Goal: Task Accomplishment & Management: Manage account settings

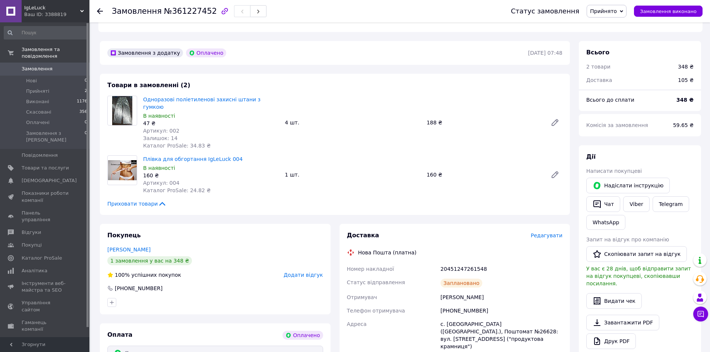
scroll to position [224, 0]
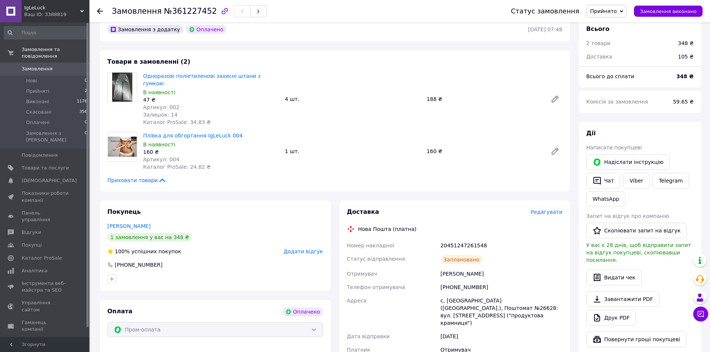
click at [34, 66] on span "Замовлення" at bounding box center [37, 69] width 31 height 7
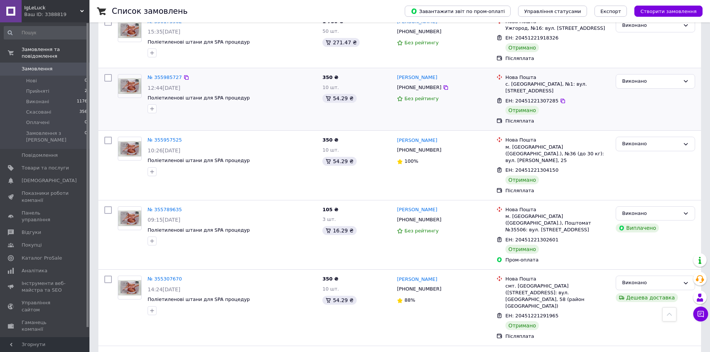
scroll to position [1005, 0]
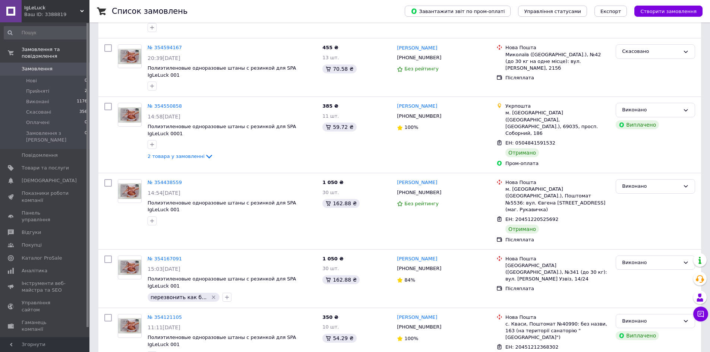
scroll to position [188, 0]
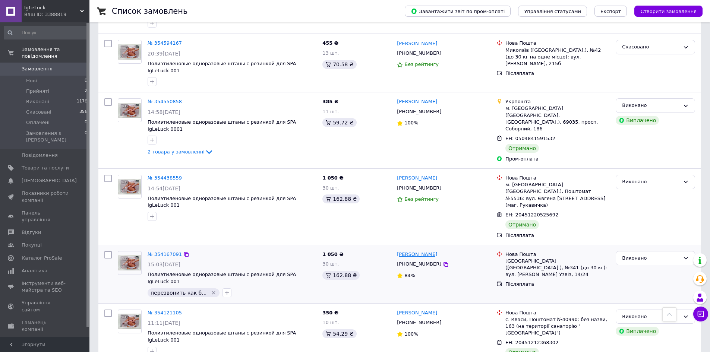
click at [412, 251] on link "[PERSON_NAME]" at bounding box center [417, 254] width 40 height 7
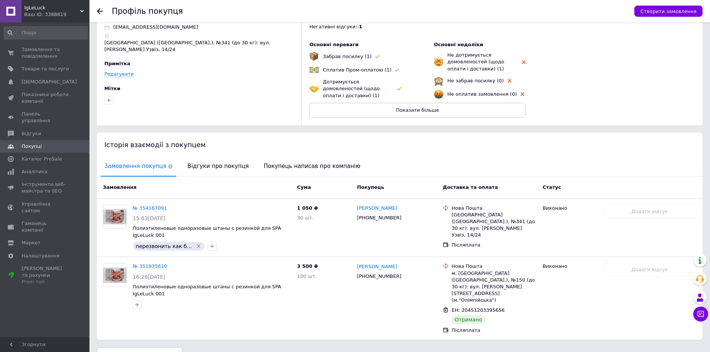
scroll to position [41, 0]
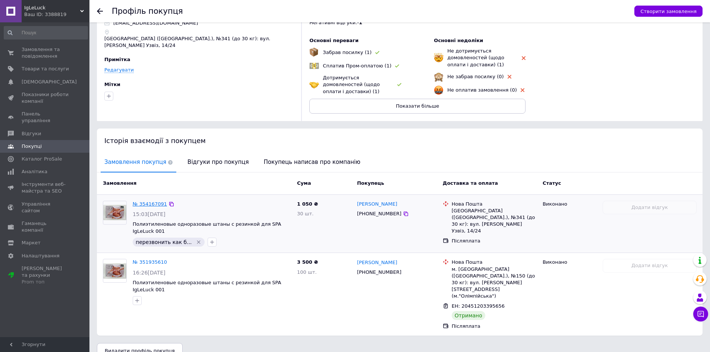
click at [153, 202] on link "№ 354167091" at bounding box center [150, 204] width 34 height 6
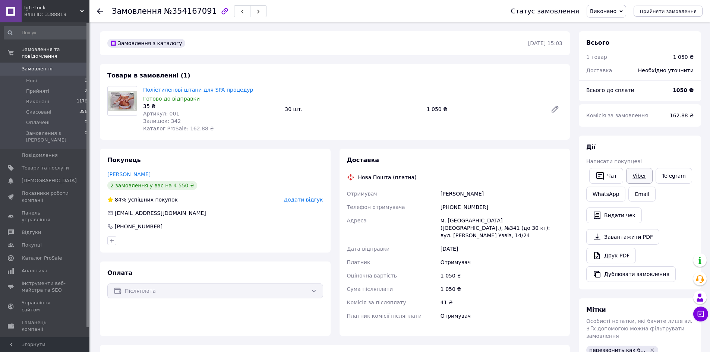
click at [638, 170] on link "Viber" at bounding box center [639, 176] width 26 height 16
click at [35, 66] on span "Замовлення" at bounding box center [37, 69] width 31 height 7
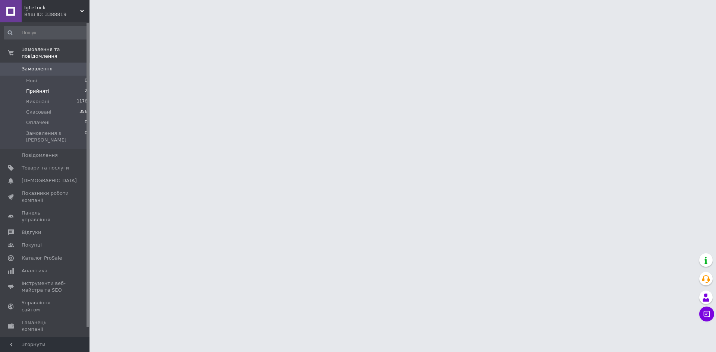
click at [34, 86] on li "Прийняті 2" at bounding box center [46, 91] width 92 height 10
click at [31, 88] on span "Прийняті" at bounding box center [37, 91] width 23 height 7
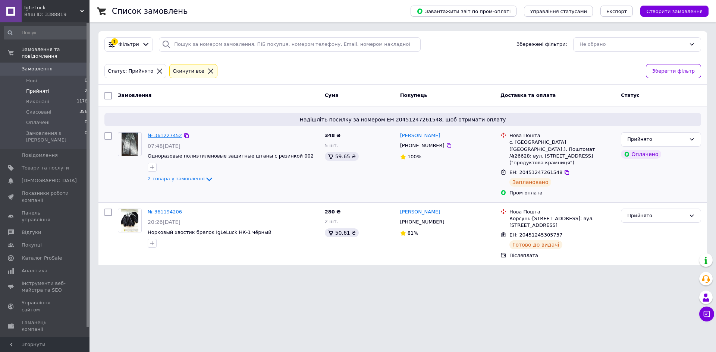
click at [161, 133] on link "№ 361227452" at bounding box center [165, 136] width 34 height 6
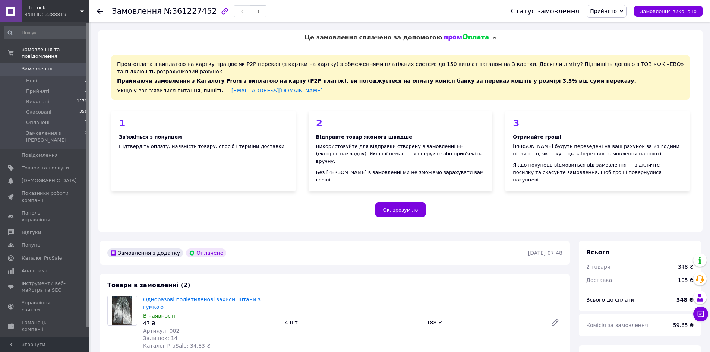
click at [37, 66] on span "Замовлення" at bounding box center [37, 69] width 31 height 7
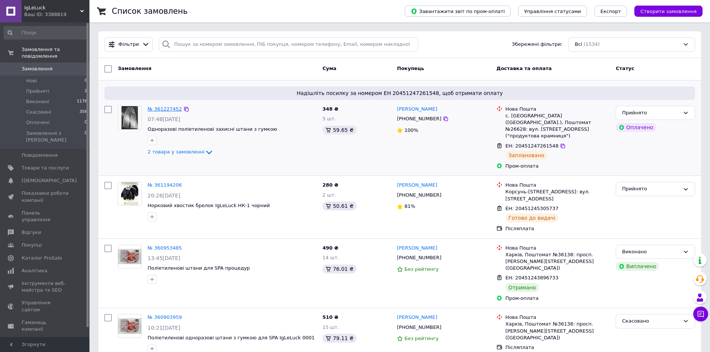
click at [162, 106] on link "№ 361227452" at bounding box center [165, 109] width 34 height 6
